Goal: Information Seeking & Learning: Learn about a topic

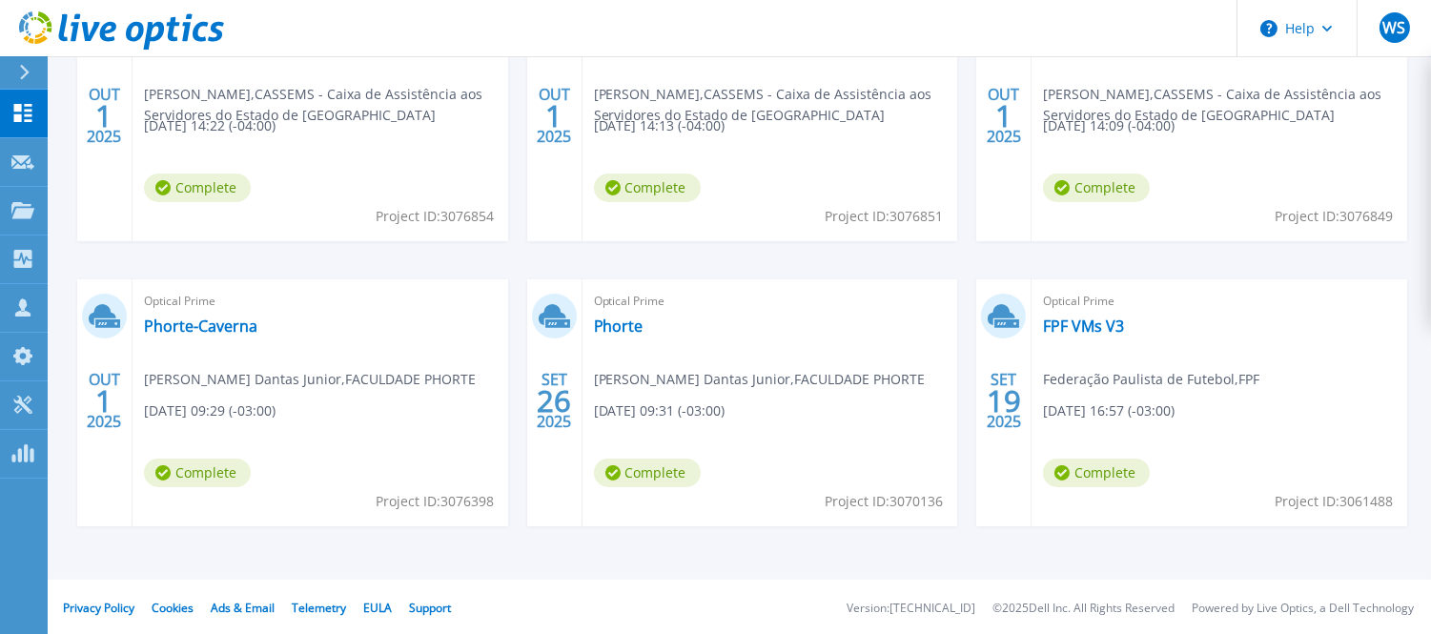
scroll to position [422, 0]
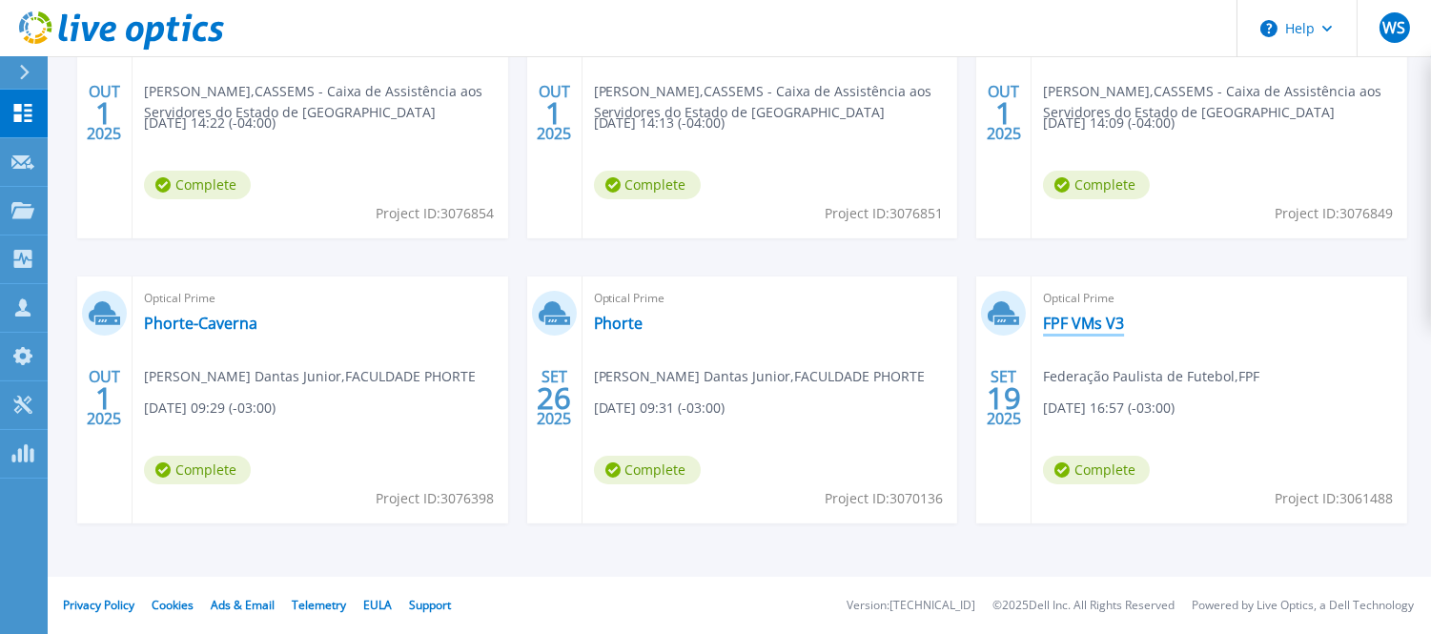
click at [1085, 321] on link "FPF VMs V3" at bounding box center [1083, 323] width 81 height 19
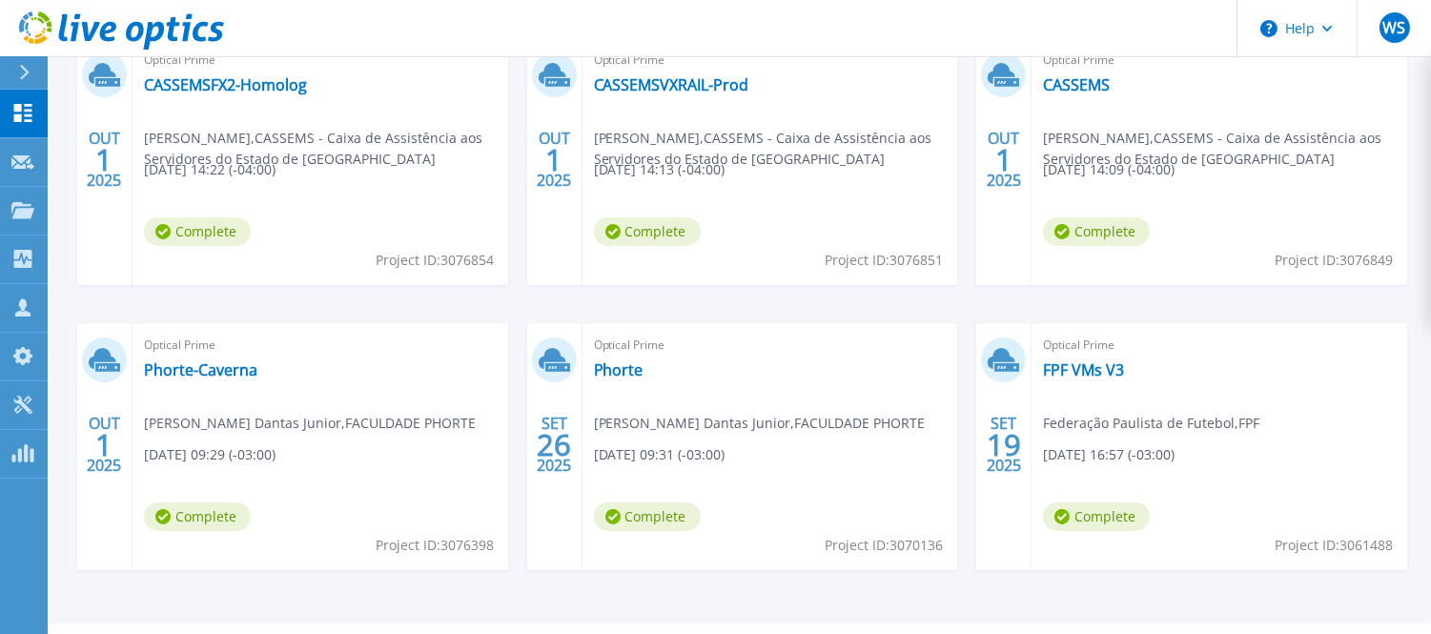
scroll to position [422, 0]
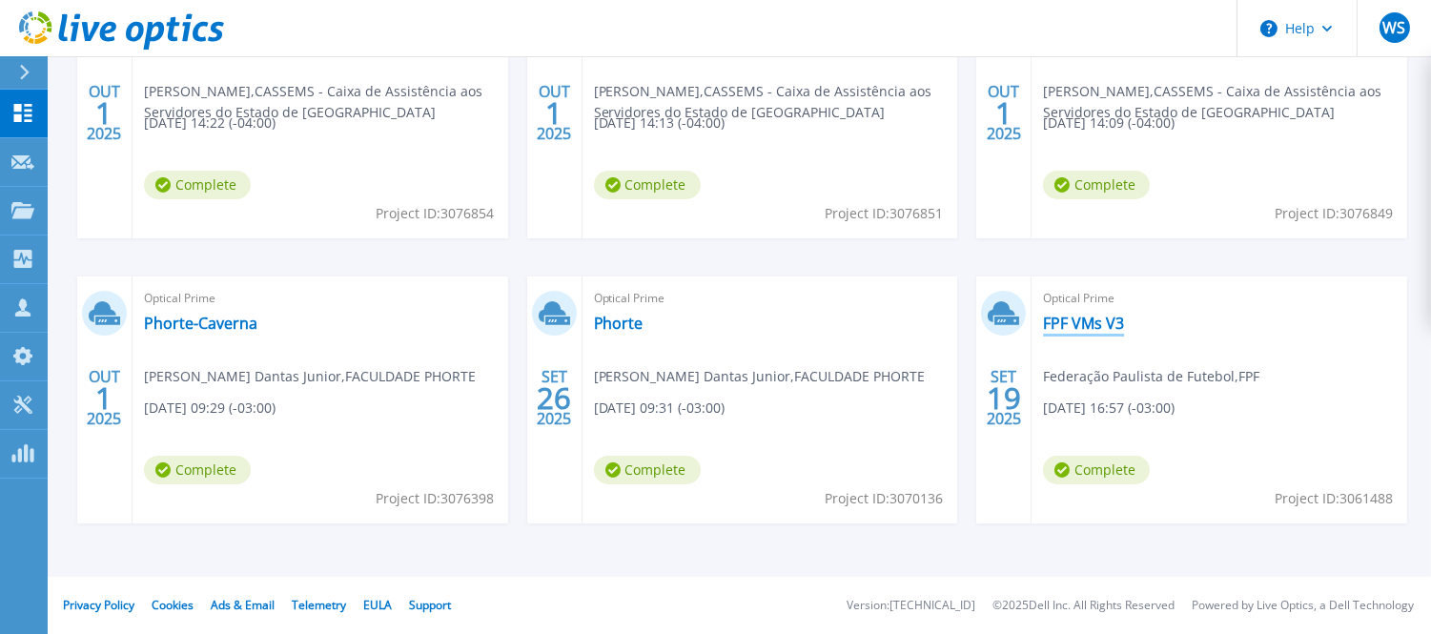
click at [1076, 322] on link "FPF VMs V3" at bounding box center [1083, 323] width 81 height 19
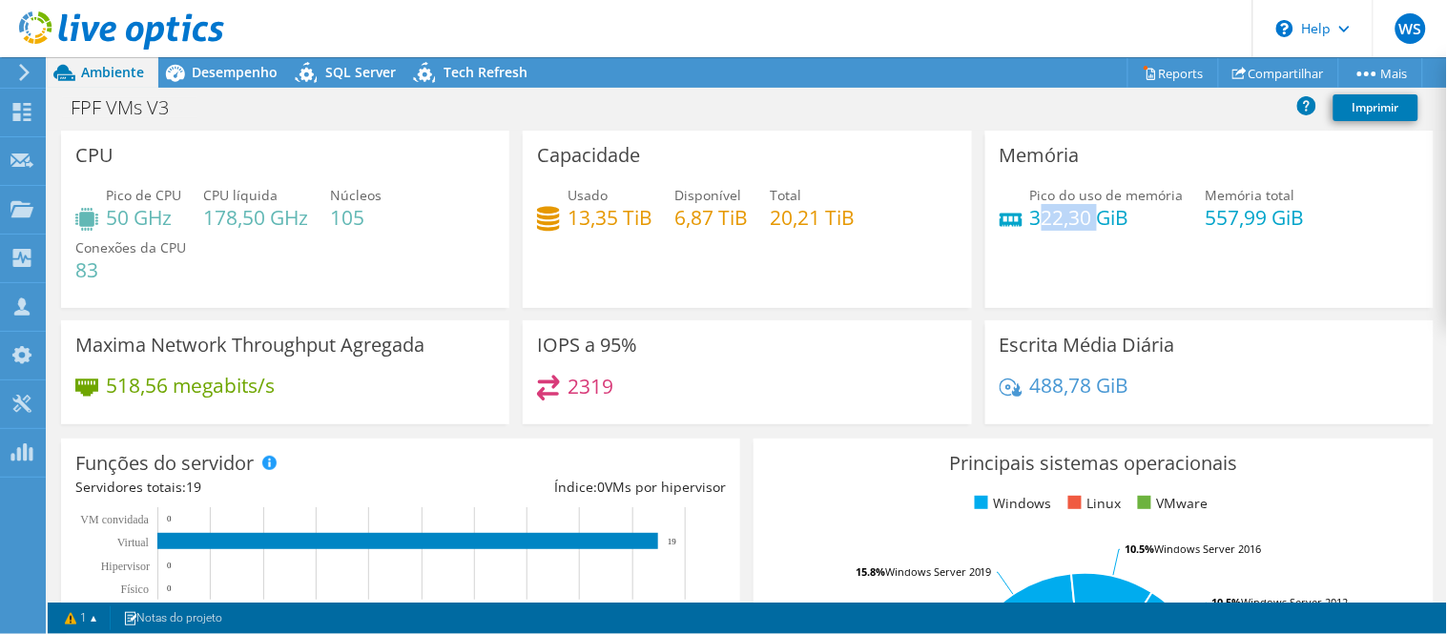
drag, startPoint x: 1025, startPoint y: 204, endPoint x: 1090, endPoint y: 211, distance: 65.2
click at [1090, 211] on h4 "322,30 GiB" at bounding box center [1107, 217] width 154 height 21
